Goal: Task Accomplishment & Management: Manage account settings

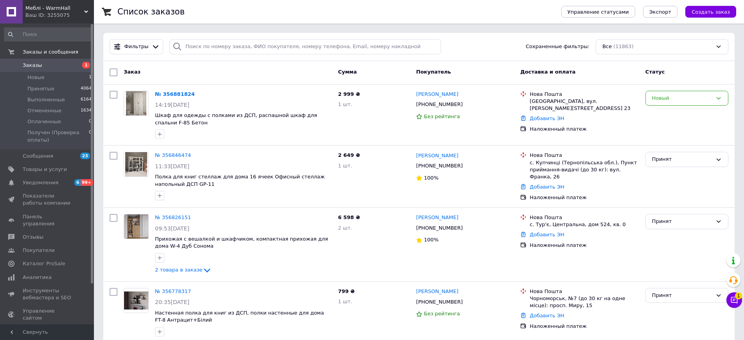
click at [49, 3] on div "Меблі - WarmHall Ваш ID: 3255075" at bounding box center [58, 11] width 71 height 23
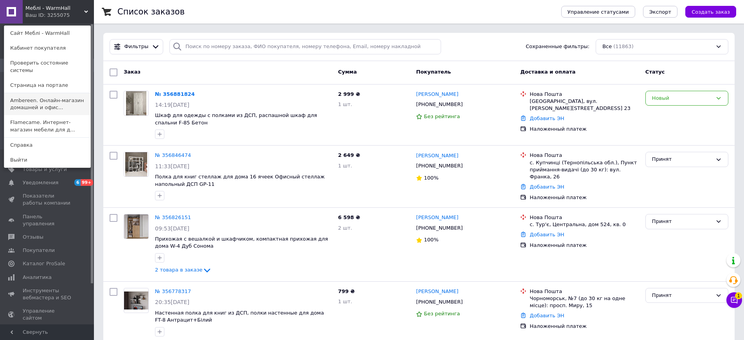
click at [54, 96] on link "Ambereen. Онлайн-магазин домашней и офис..." at bounding box center [47, 104] width 86 height 22
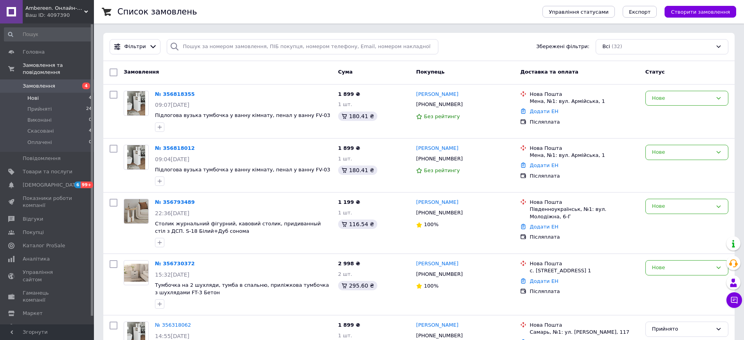
click at [65, 93] on li "Нові 4" at bounding box center [48, 98] width 96 height 11
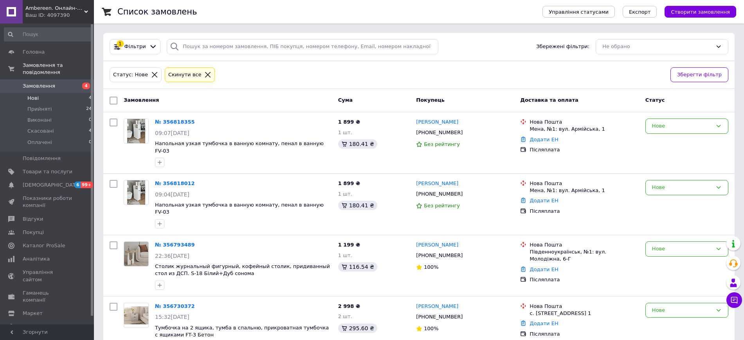
click at [113, 102] on input "checkbox" at bounding box center [114, 101] width 8 height 8
checkbox input "true"
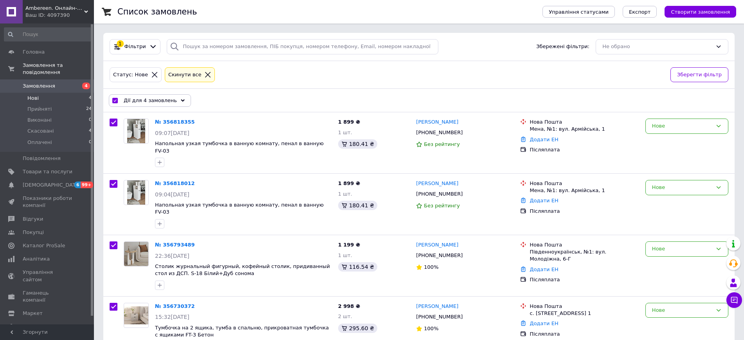
click at [132, 101] on span "Дії для 4 замовлень" at bounding box center [150, 100] width 53 height 7
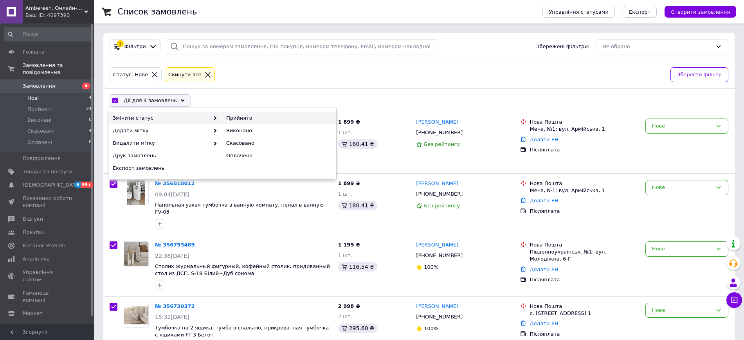
drag, startPoint x: 269, startPoint y: 110, endPoint x: 272, endPoint y: 114, distance: 4.5
click at [272, 114] on div "Прийнято Виконано Скасовано Оплачено" at bounding box center [279, 137] width 113 height 58
click at [272, 114] on div "Прийнято" at bounding box center [279, 118] width 113 height 13
checkbox input "false"
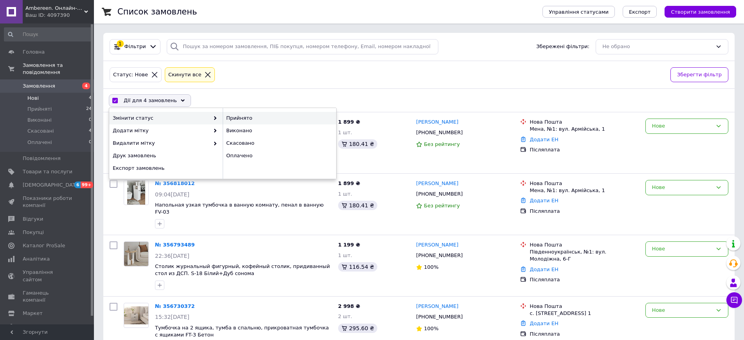
checkbox input "false"
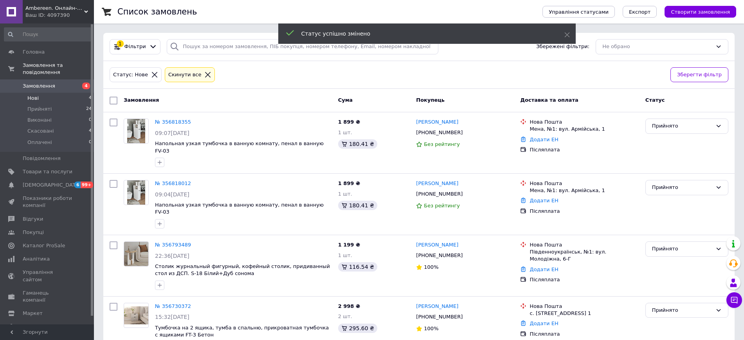
click at [73, 11] on span "Ambereen. Онлайн-магазин домашніх та офісних меблів." at bounding box center [54, 8] width 59 height 7
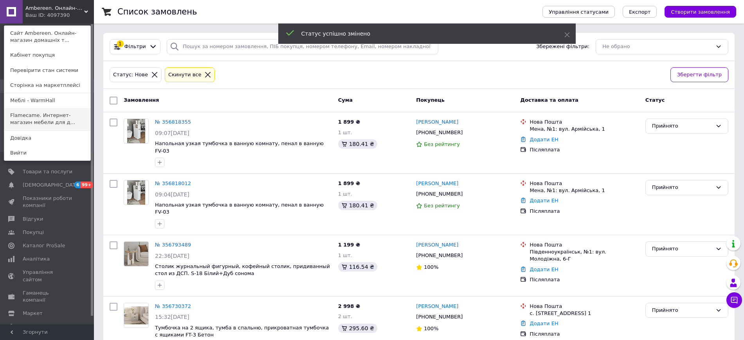
click at [48, 114] on link "Flamecame. Интернет-магазин мебели для д..." at bounding box center [47, 119] width 86 height 22
